Goal: Check status: Check status

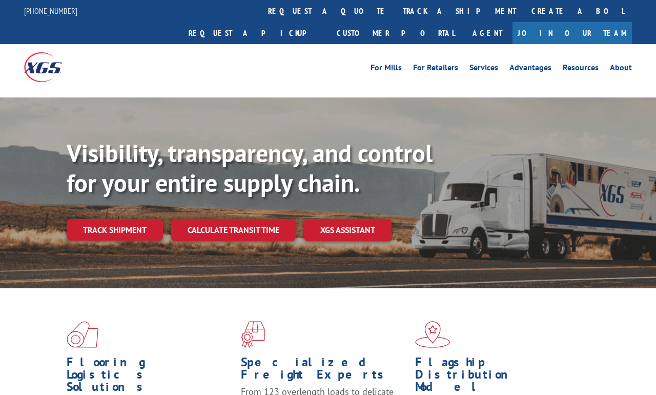
scroll to position [5, 0]
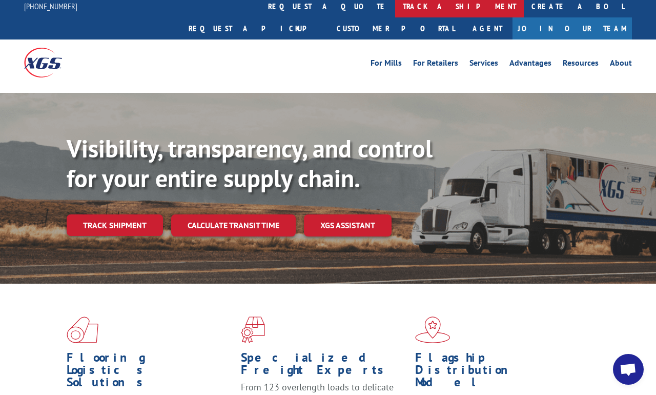
click at [395, 4] on link "track a shipment" at bounding box center [459, 6] width 129 height 22
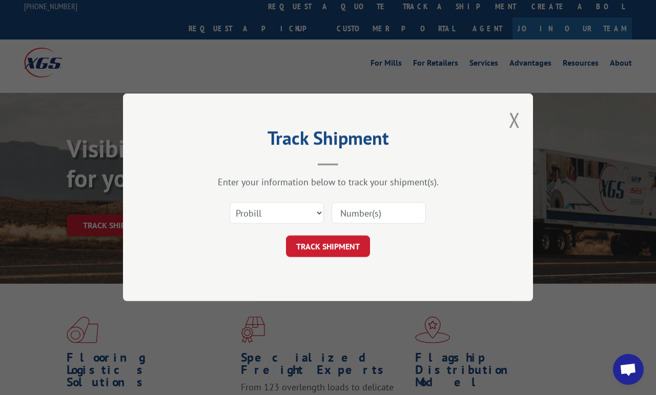
click at [390, 213] on input at bounding box center [379, 213] width 94 height 22
type input "17468999"
click at [342, 244] on button "TRACK SHIPMENT" at bounding box center [328, 247] width 84 height 22
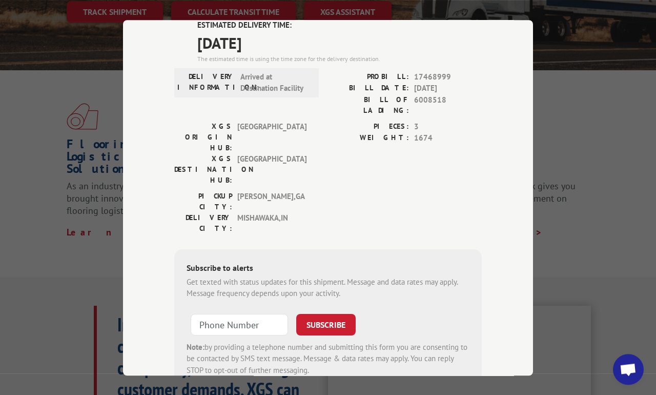
scroll to position [214, 0]
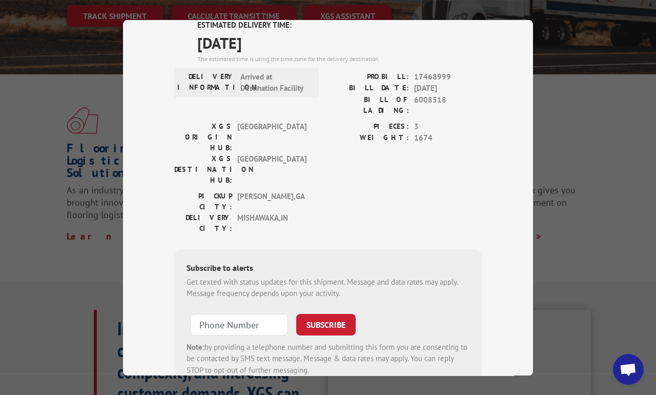
click at [481, 161] on div "PIECES: 3 WEIGHT: 1674" at bounding box center [405, 155] width 154 height 70
click at [465, 190] on div "PICKUP CITY: DALTON , GA DELIVERY CITY: MISHAWAKA , IN" at bounding box center [327, 214] width 307 height 48
click at [618, 226] on div "Track Shipment ESTIMATED DELIVERY TIME: 09/09/2025 The estimated time is using …" at bounding box center [328, 197] width 656 height 395
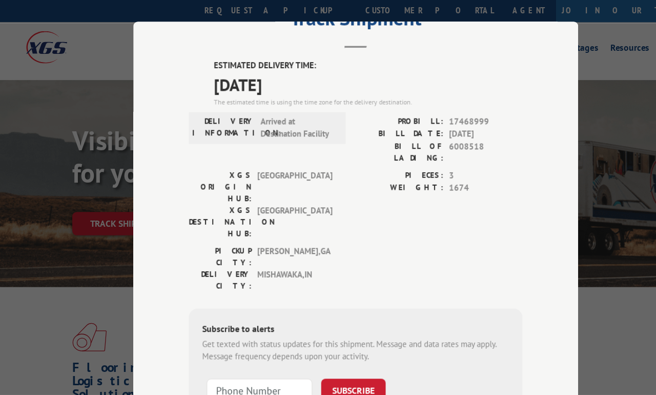
scroll to position [83, 0]
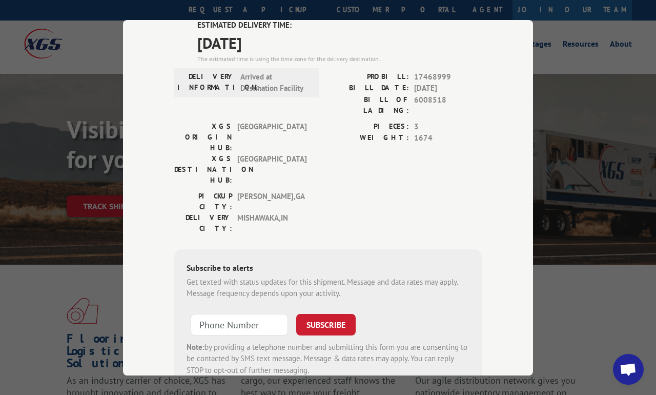
click at [585, 102] on div "Track Shipment ESTIMATED DELIVERY TIME: 09/09/2025 The estimated time is using …" at bounding box center [328, 197] width 656 height 395
click at [500, 122] on div "Track Shipment ESTIMATED DELIVERY TIME: 09/09/2025 The estimated time is using …" at bounding box center [328, 197] width 410 height 355
click at [507, 135] on div "Track Shipment ESTIMATED DELIVERY TIME: 09/09/2025 The estimated time is using …" at bounding box center [328, 197] width 410 height 355
click at [494, 135] on div "Track Shipment ESTIMATED DELIVERY TIME: 09/09/2025 The estimated time is using …" at bounding box center [328, 197] width 410 height 355
click at [503, 135] on div "Track Shipment ESTIMATED DELIVERY TIME: 09/09/2025 The estimated time is using …" at bounding box center [328, 197] width 410 height 355
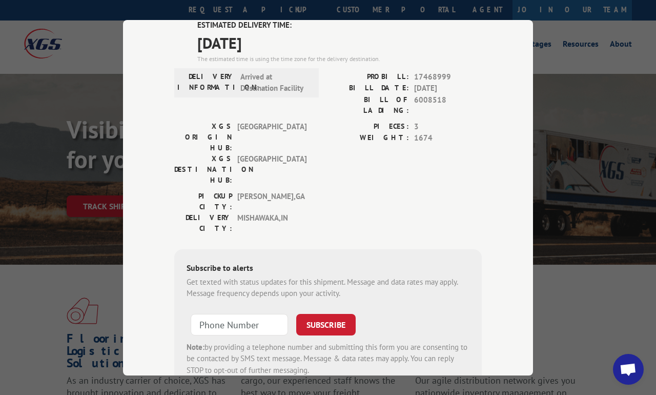
click at [507, 132] on div "Track Shipment ESTIMATED DELIVERY TIME: 09/09/2025 The estimated time is using …" at bounding box center [328, 197] width 410 height 355
click at [503, 121] on div "Track Shipment ESTIMATED DELIVERY TIME: 09/09/2025 The estimated time is using …" at bounding box center [328, 197] width 410 height 355
click at [485, 134] on div "Track Shipment ESTIMATED DELIVERY TIME: 09/09/2025 The estimated time is using …" at bounding box center [328, 197] width 410 height 355
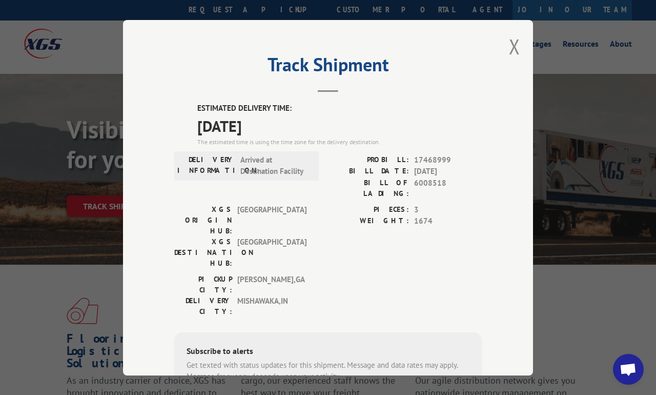
scroll to position [0, 0]
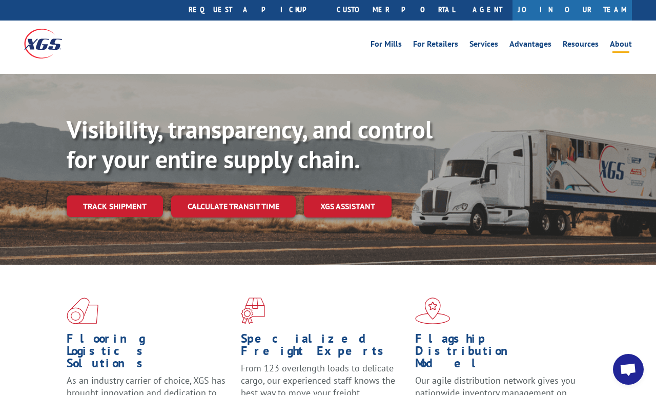
click at [631, 40] on link "About" at bounding box center [621, 45] width 22 height 11
